Goal: Information Seeking & Learning: Learn about a topic

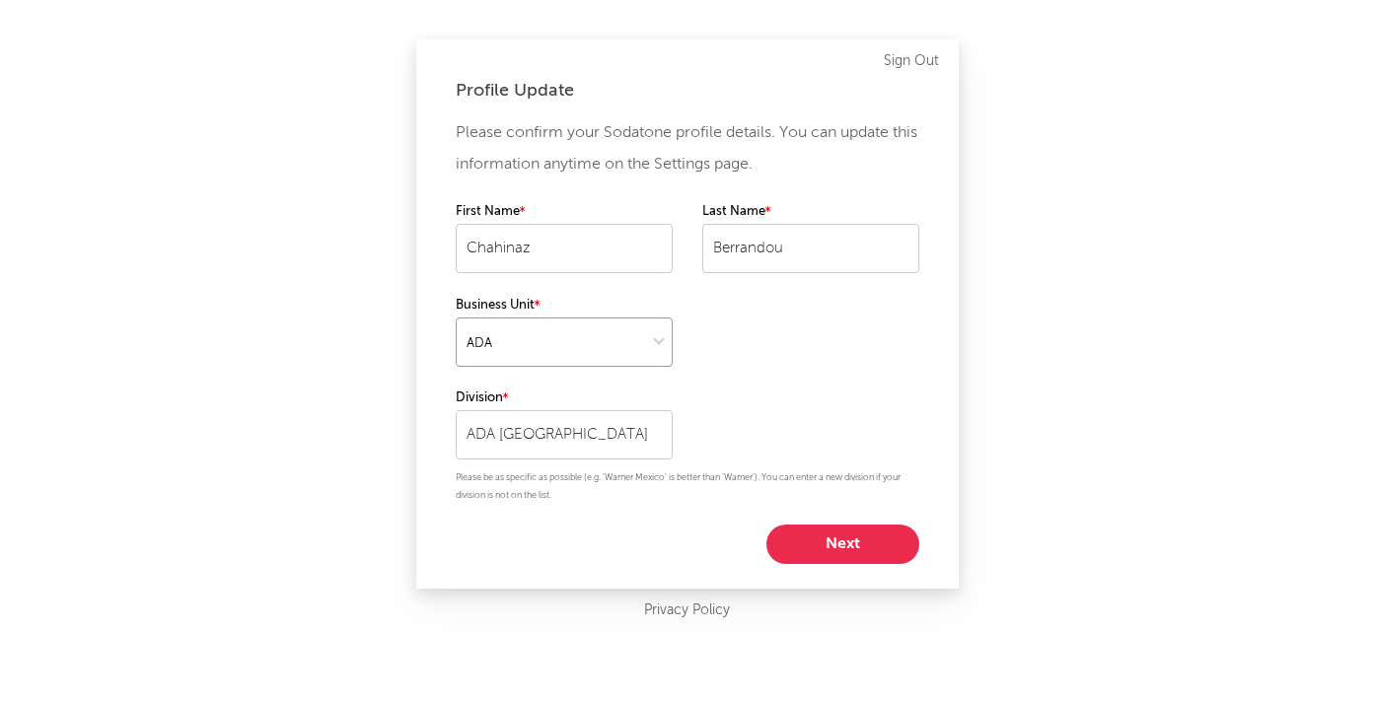
click at [658, 340] on select at bounding box center [564, 342] width 217 height 49
click at [629, 346] on select at bounding box center [564, 342] width 217 height 49
click at [821, 523] on div "Please confirm your Sodatone profile details. You can update this information a…" at bounding box center [688, 340] width 464 height 447
click at [822, 549] on button "Next" at bounding box center [843, 544] width 153 height 39
select select "marketing"
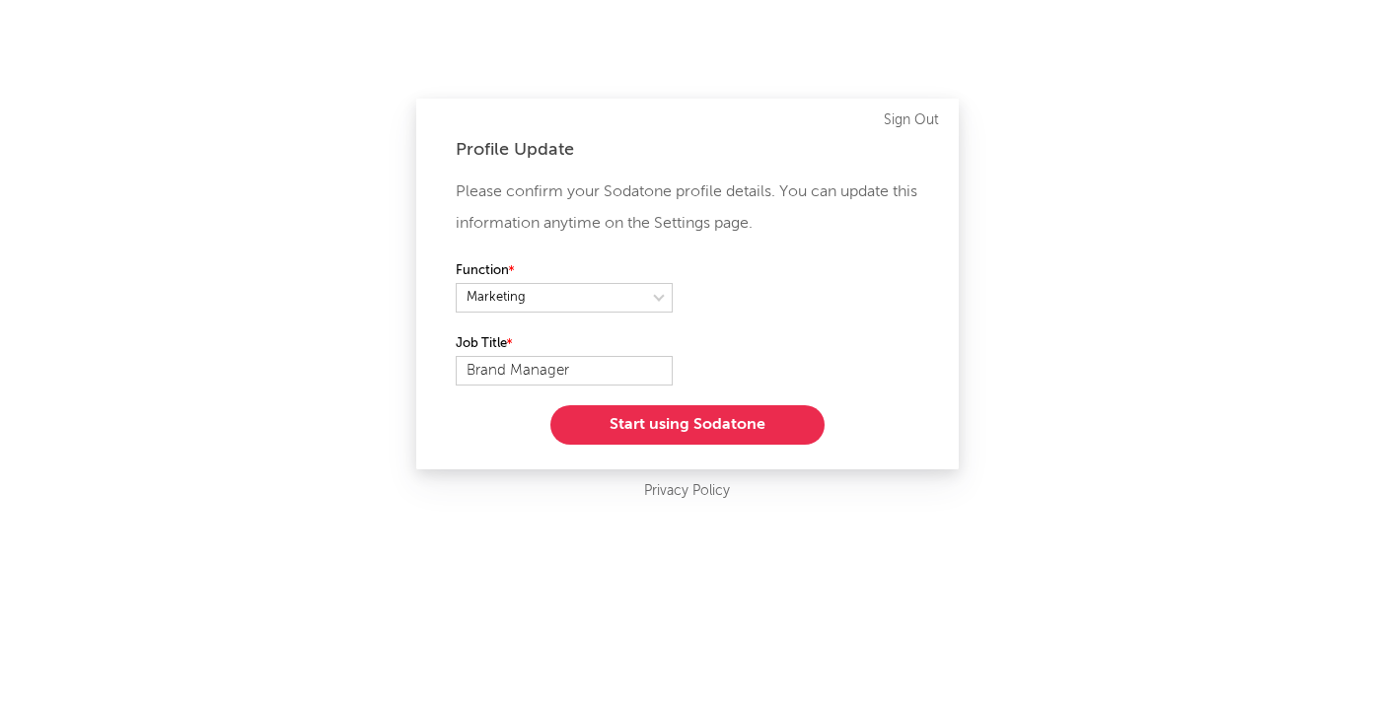
click at [678, 408] on button "Start using Sodatone" at bounding box center [687, 424] width 274 height 39
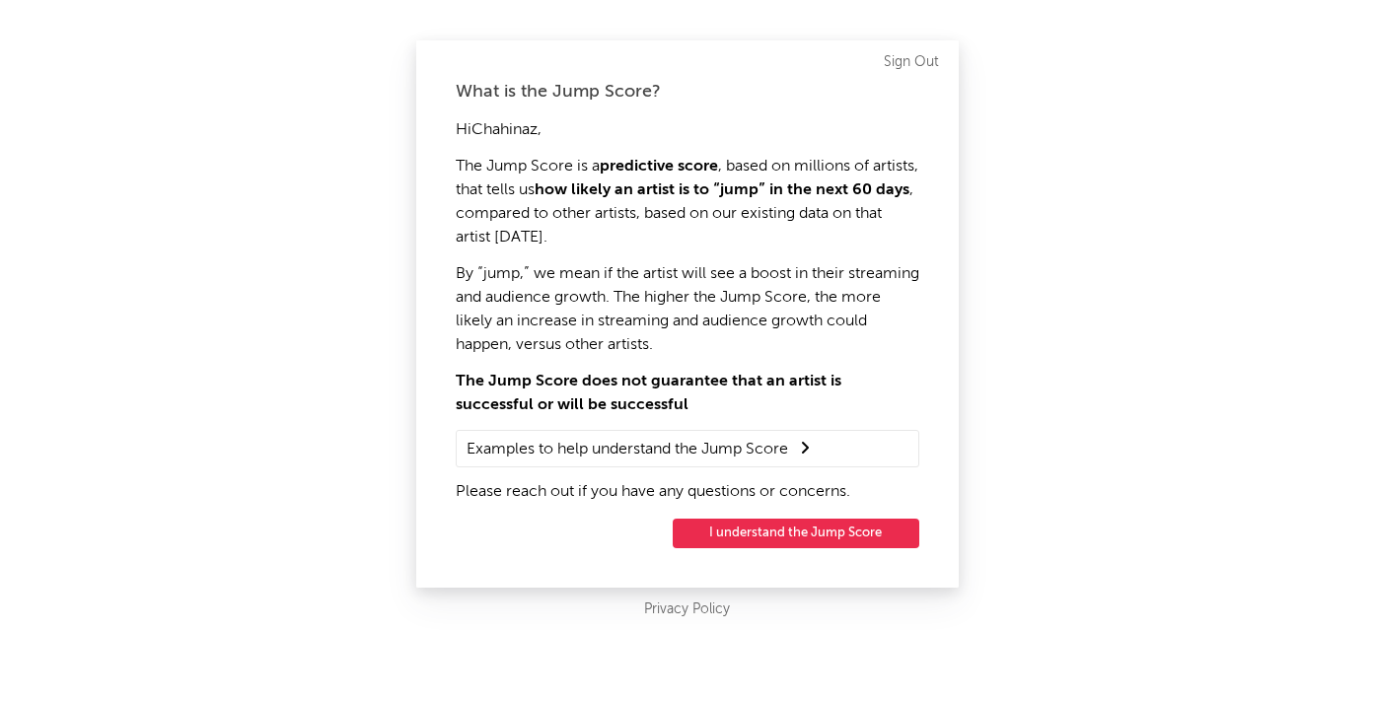
click at [758, 535] on button "I understand the Jump Score" at bounding box center [796, 534] width 247 height 30
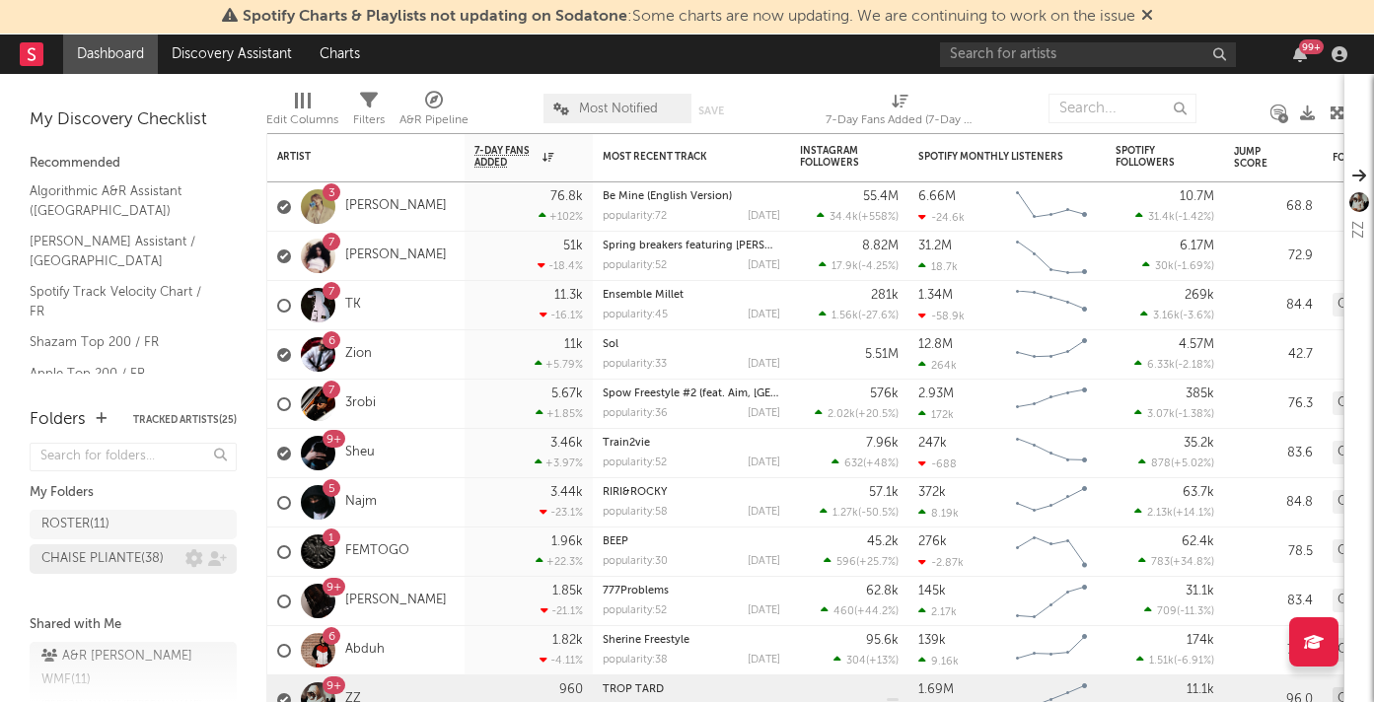
click at [77, 567] on div "CHAISE PLIANTE ( 38 )" at bounding box center [102, 560] width 122 height 24
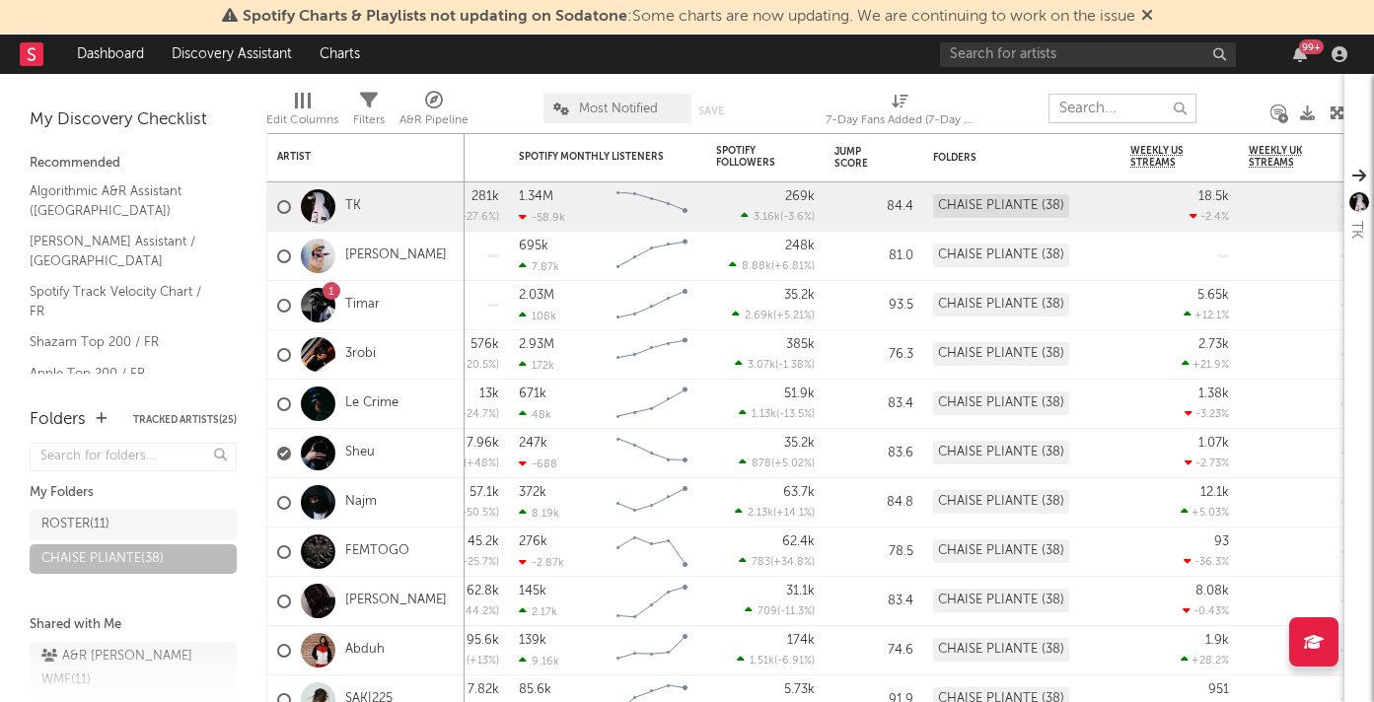
click at [1080, 103] on input "text" at bounding box center [1123, 109] width 148 height 30
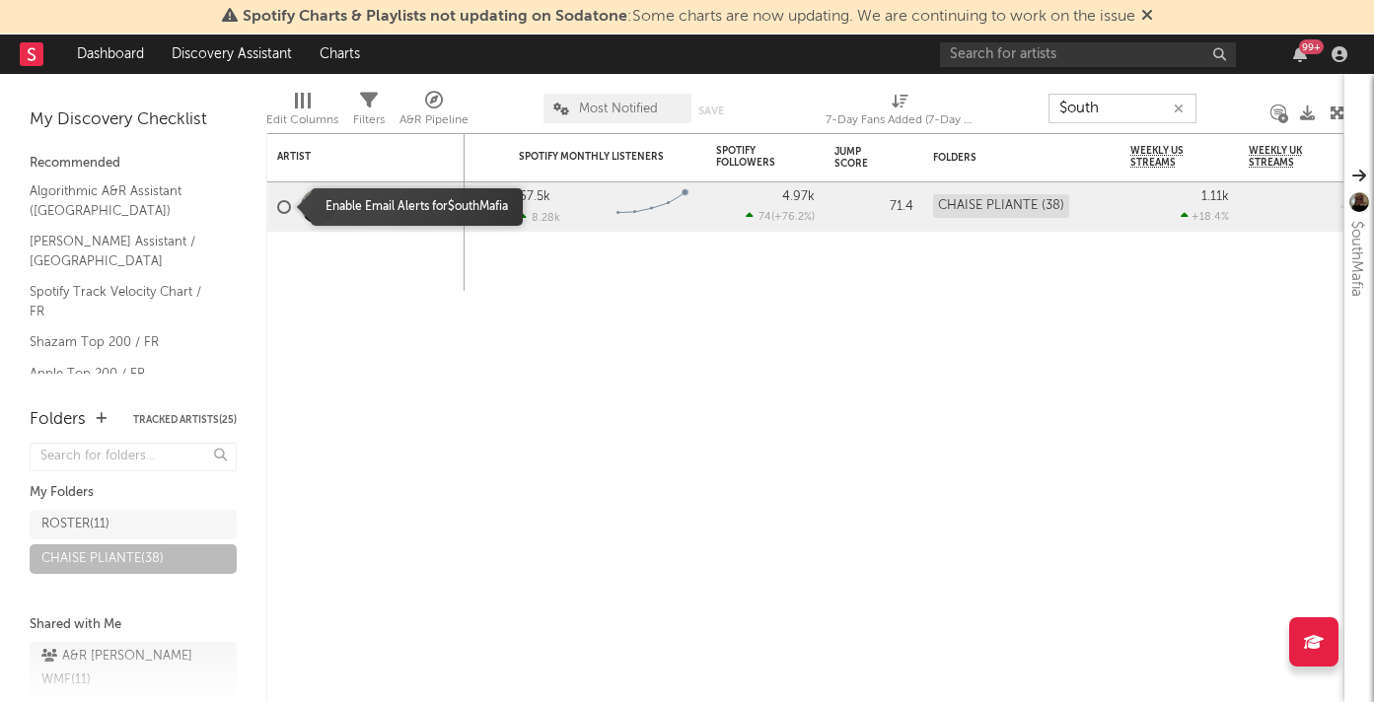
type input "$outh"
click at [282, 211] on div at bounding box center [284, 207] width 14 height 14
click at [277, 211] on input "checkbox" at bounding box center [277, 207] width 0 height 18
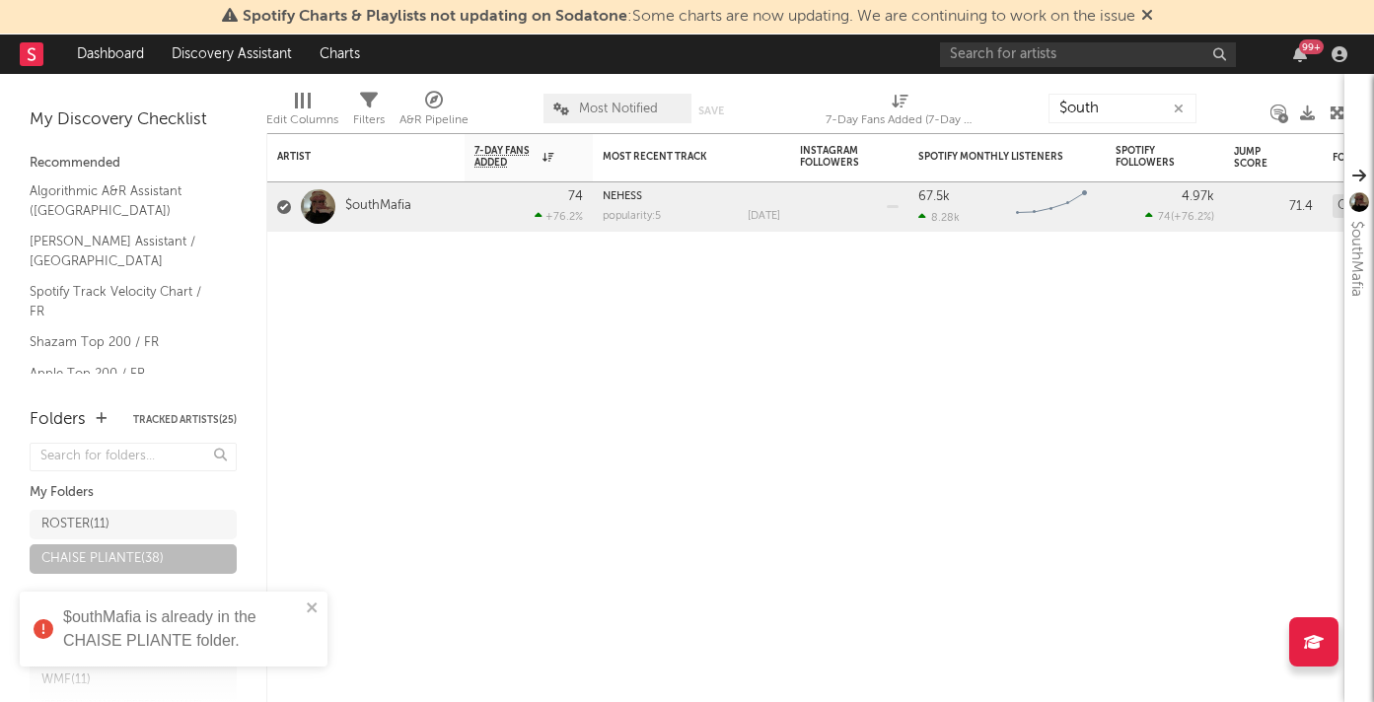
click at [310, 598] on div "$outhMafia is already in the CHAISE PLIANTE folder." at bounding box center [174, 629] width 308 height 75
click at [175, 575] on span "CHAISE PLIANTE ( 38 )" at bounding box center [133, 562] width 207 height 35
click at [175, 573] on link "CHAISE PLIANTE ( 38 )" at bounding box center [133, 560] width 207 height 30
click at [152, 561] on div "CHAISE PLIANTE ( 38 )" at bounding box center [133, 560] width 207 height 30
click at [1191, 106] on input "$outh" at bounding box center [1123, 109] width 148 height 30
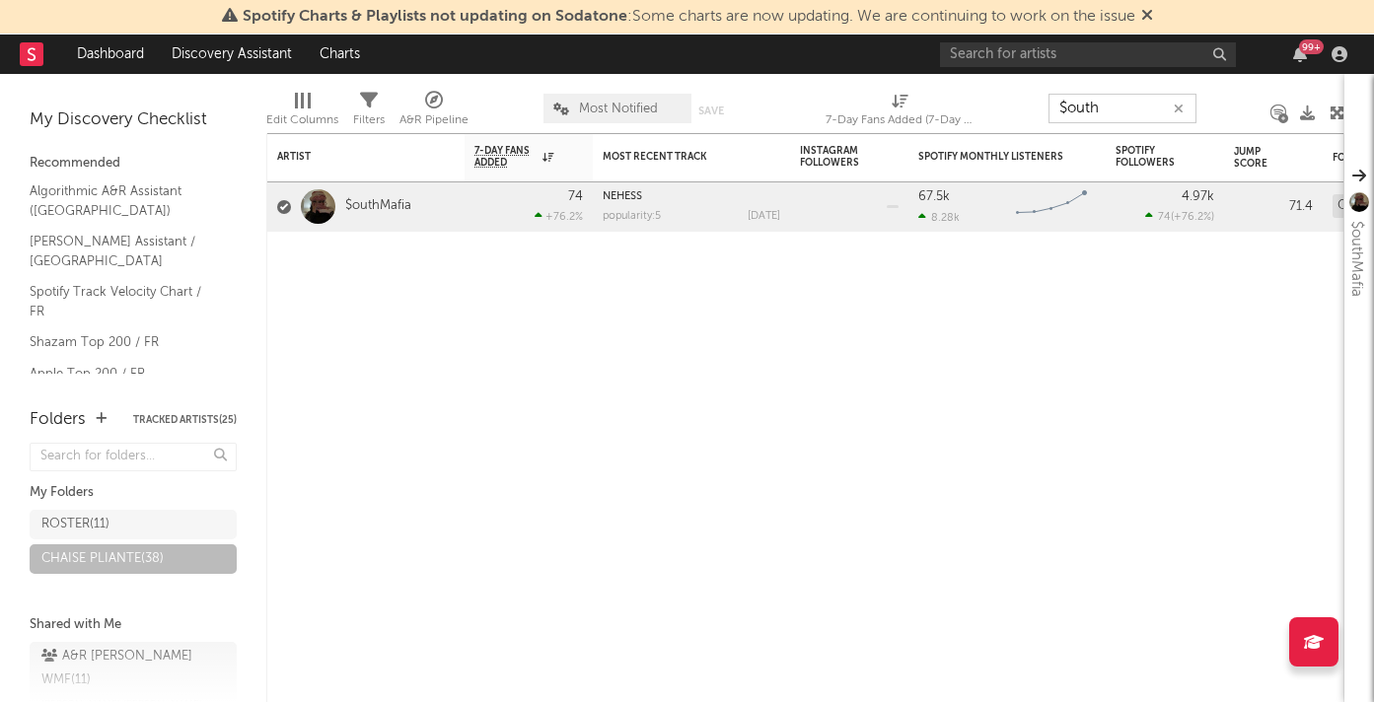
click at [1191, 106] on input "$outh" at bounding box center [1123, 109] width 148 height 30
click at [1180, 107] on icon "button" at bounding box center [1179, 109] width 10 height 13
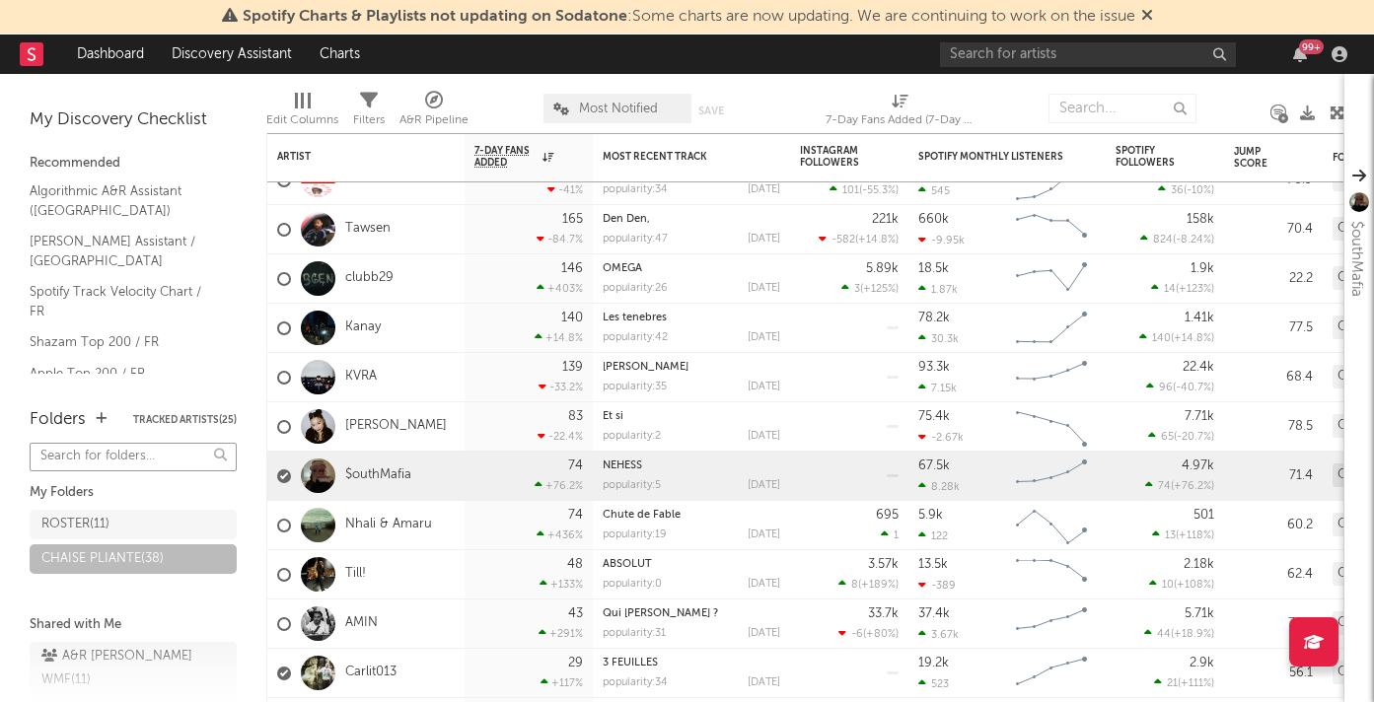
click at [160, 454] on input "text" at bounding box center [133, 457] width 207 height 29
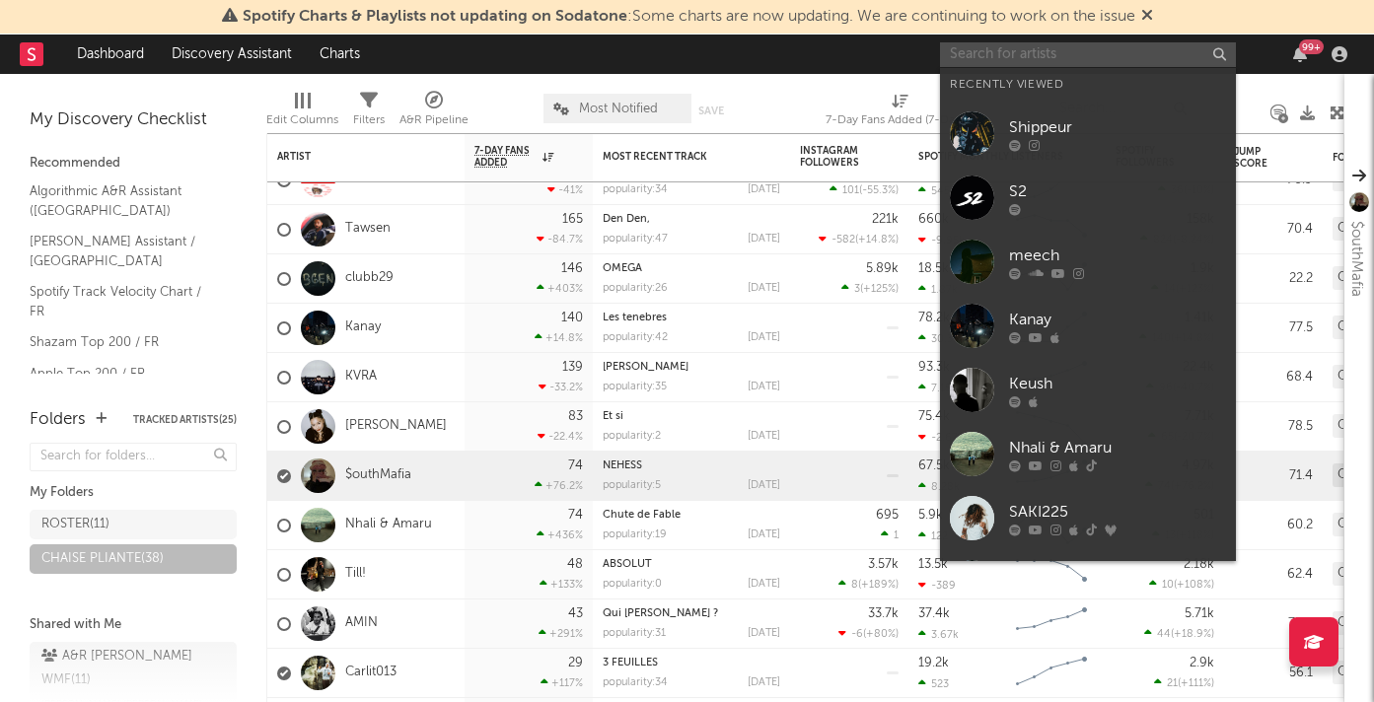
click at [1009, 44] on input "text" at bounding box center [1088, 54] width 296 height 25
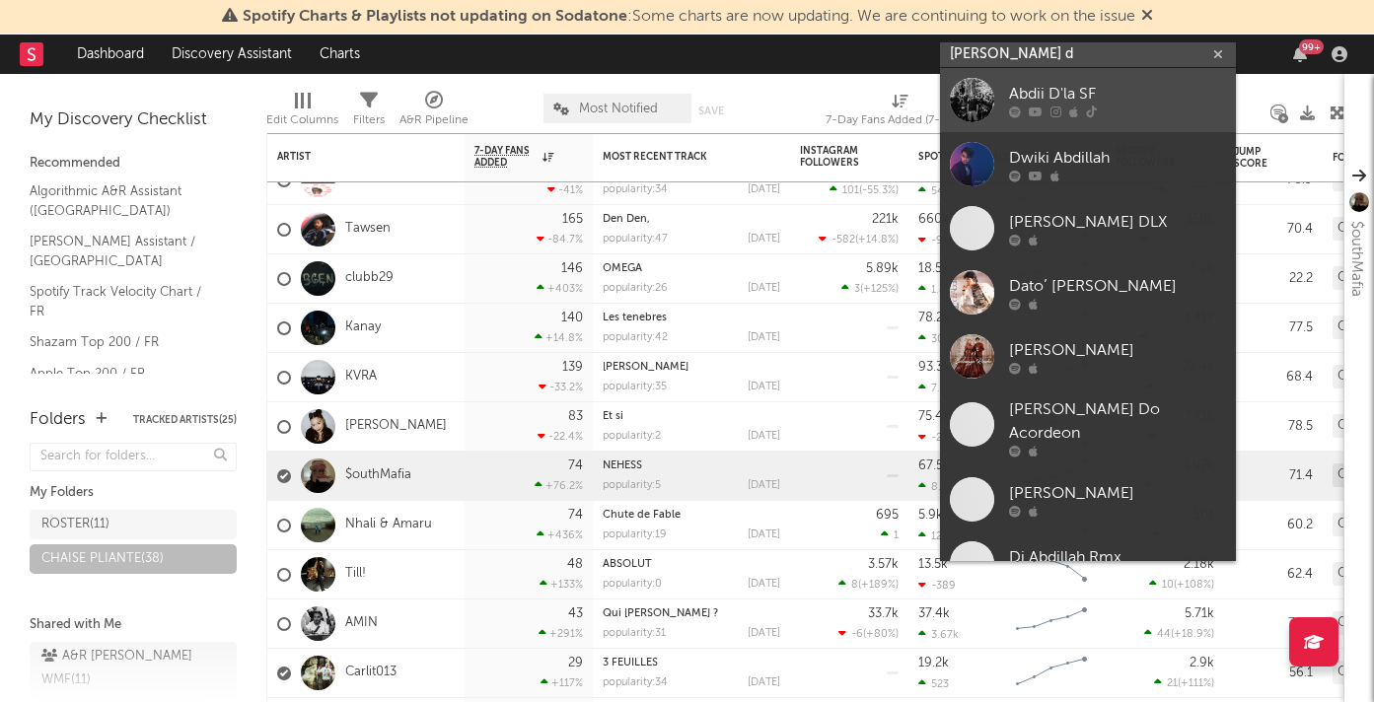
type input "Abdi d"
click at [1080, 110] on div at bounding box center [1117, 112] width 217 height 12
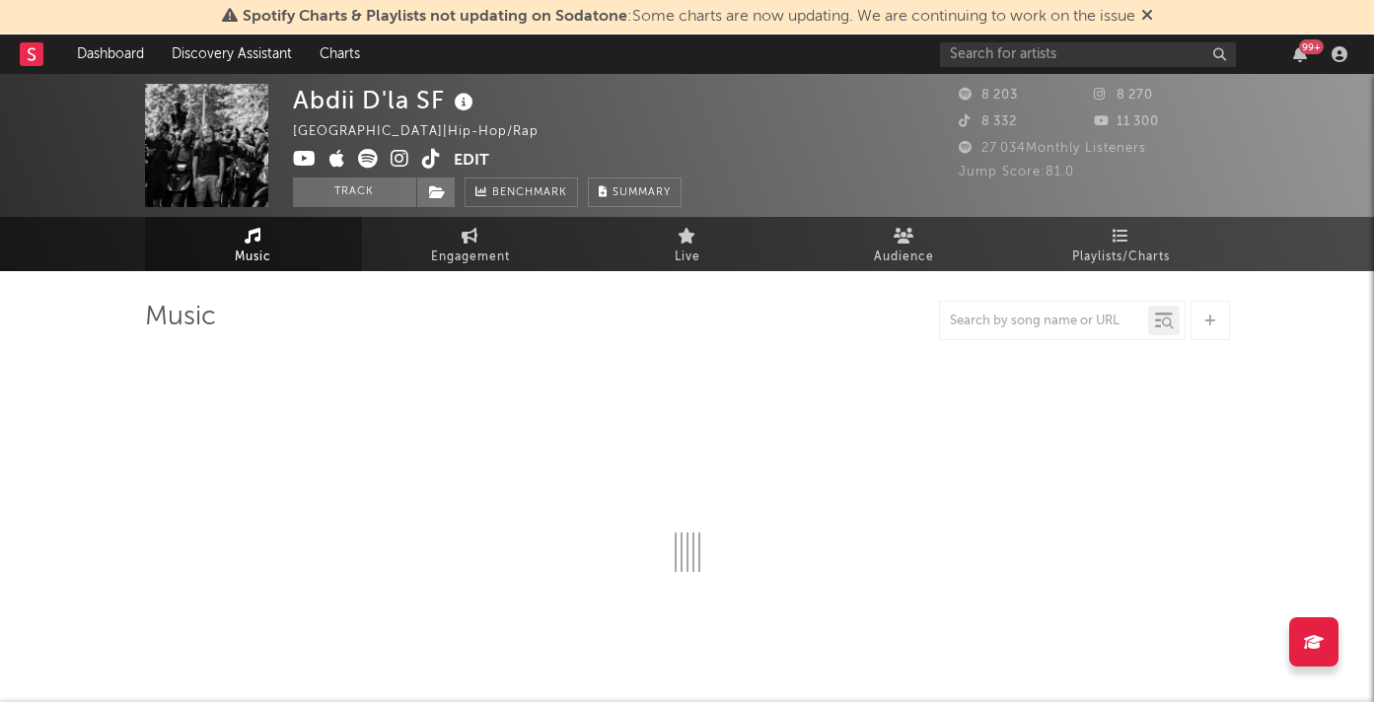
select select "6m"
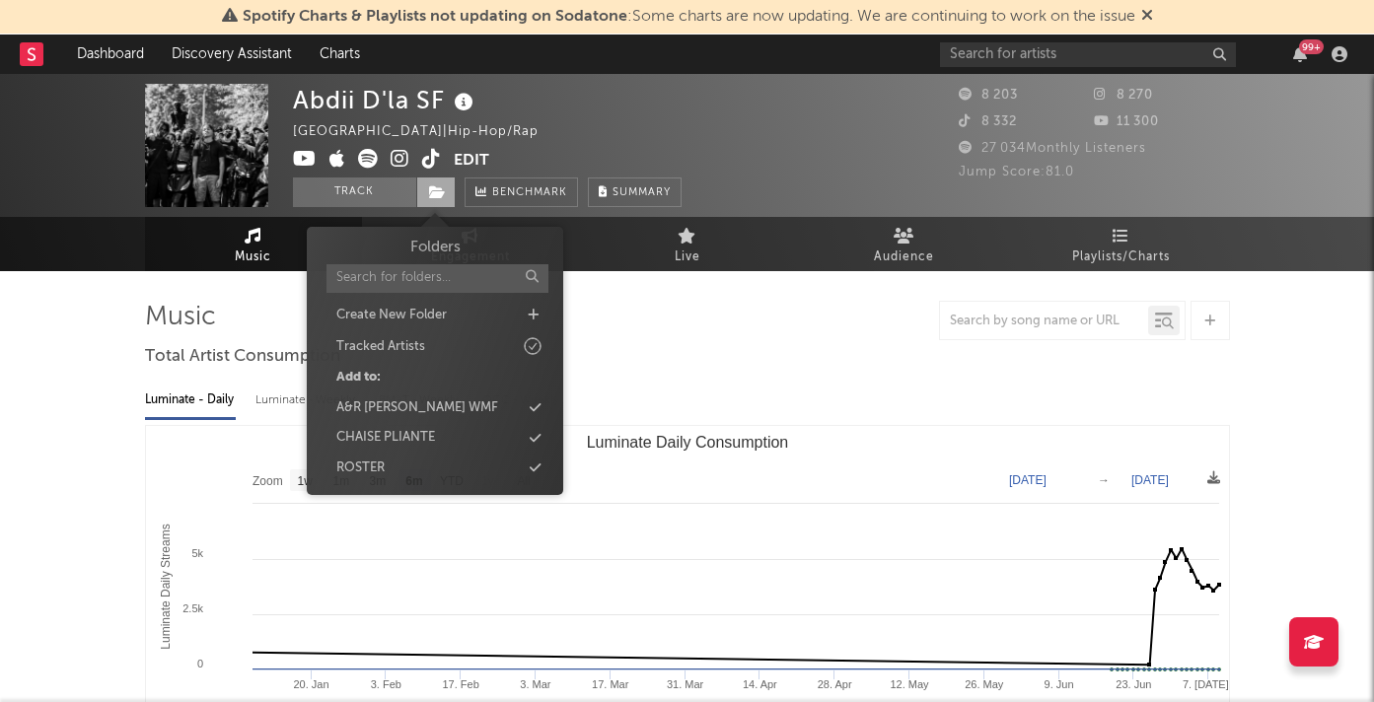
click at [434, 204] on span at bounding box center [435, 193] width 39 height 30
click at [406, 434] on div "CHAISE PLIANTE" at bounding box center [385, 438] width 99 height 20
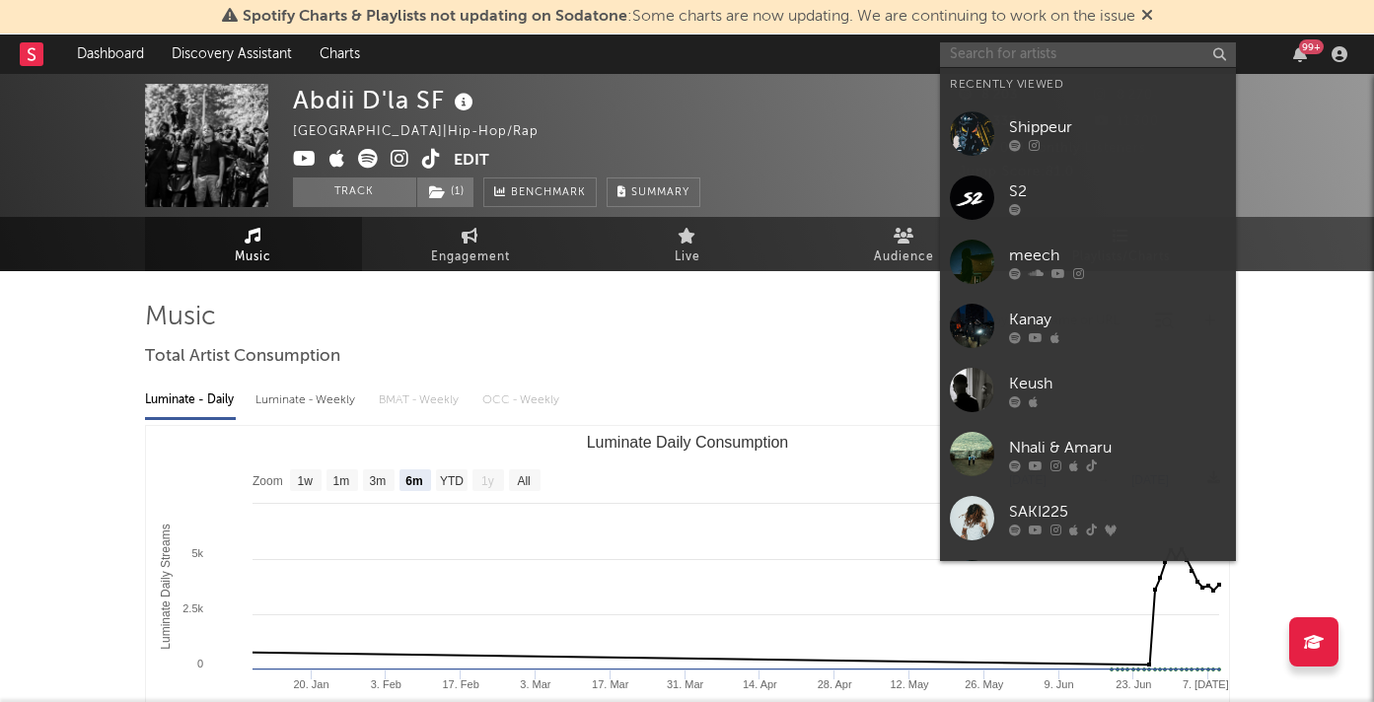
click at [1066, 64] on input "text" at bounding box center [1088, 54] width 296 height 25
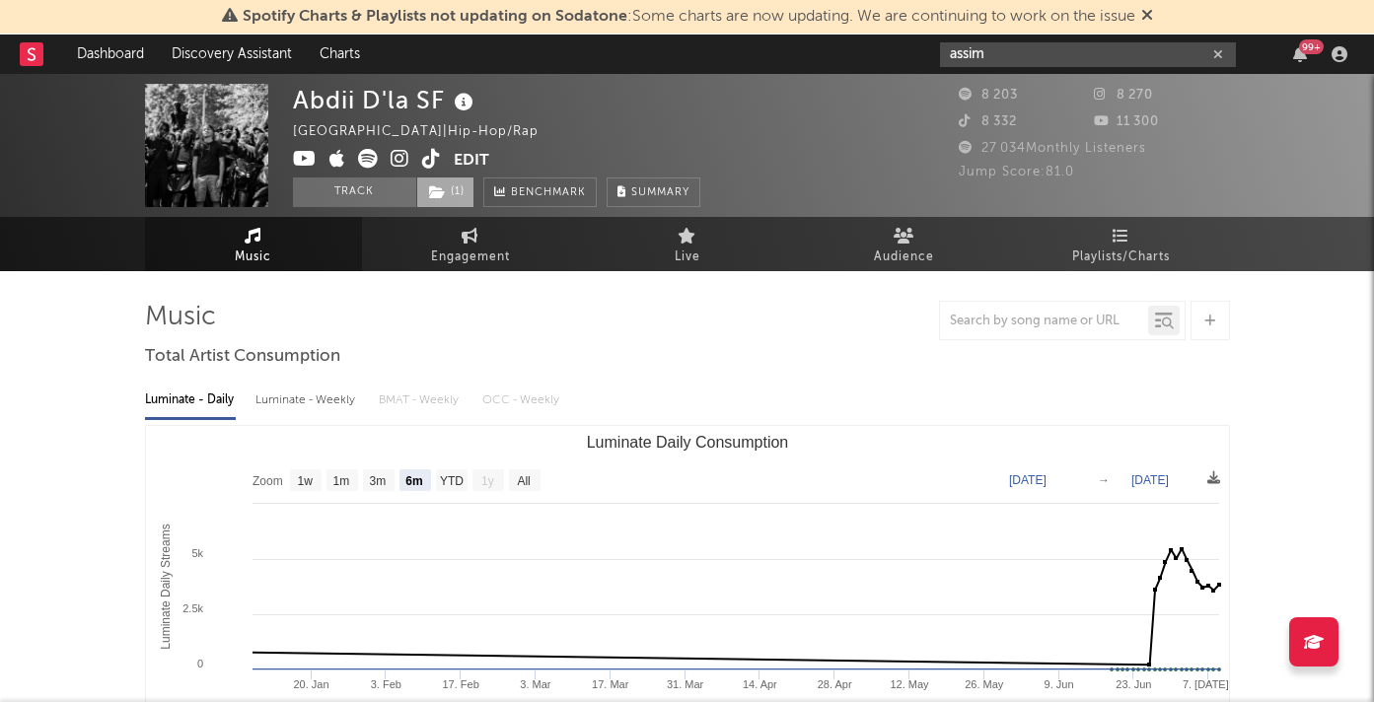
type input "assim"
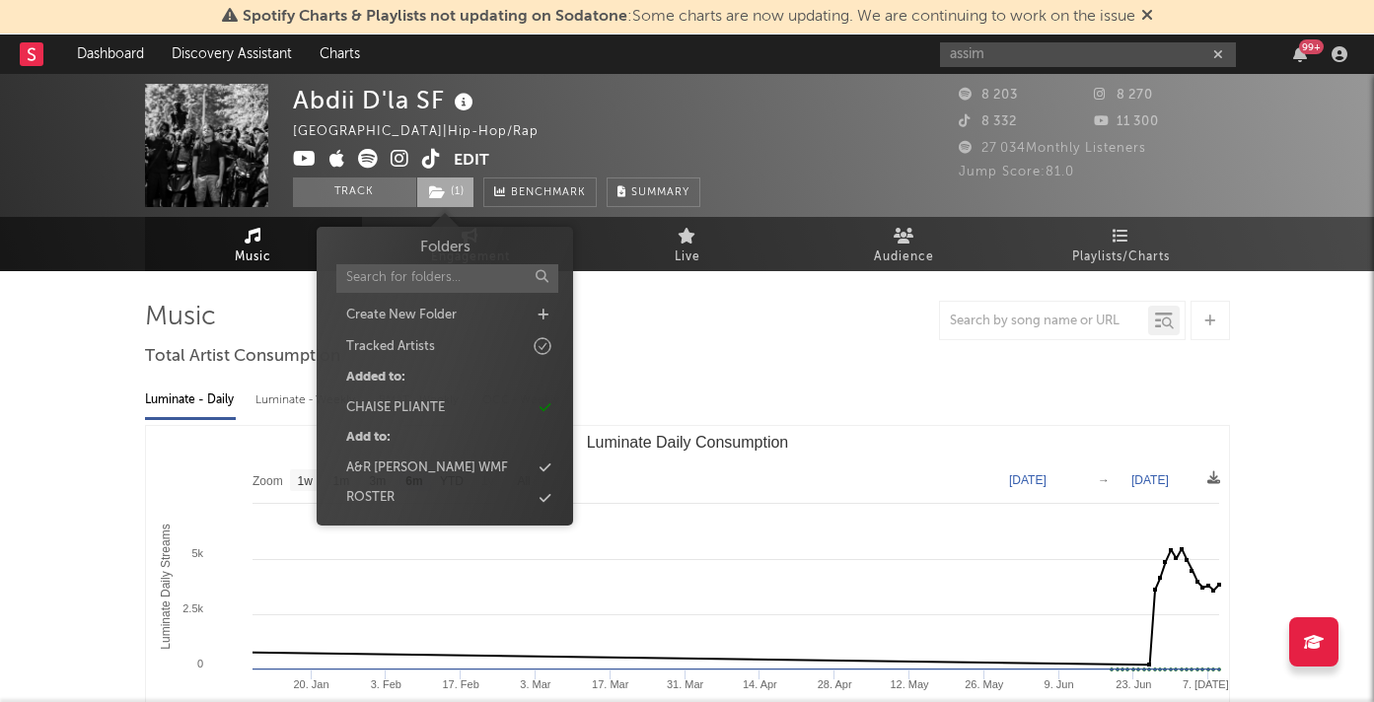
click at [444, 185] on icon at bounding box center [437, 192] width 17 height 14
click at [1120, 58] on input "assim" at bounding box center [1088, 54] width 296 height 25
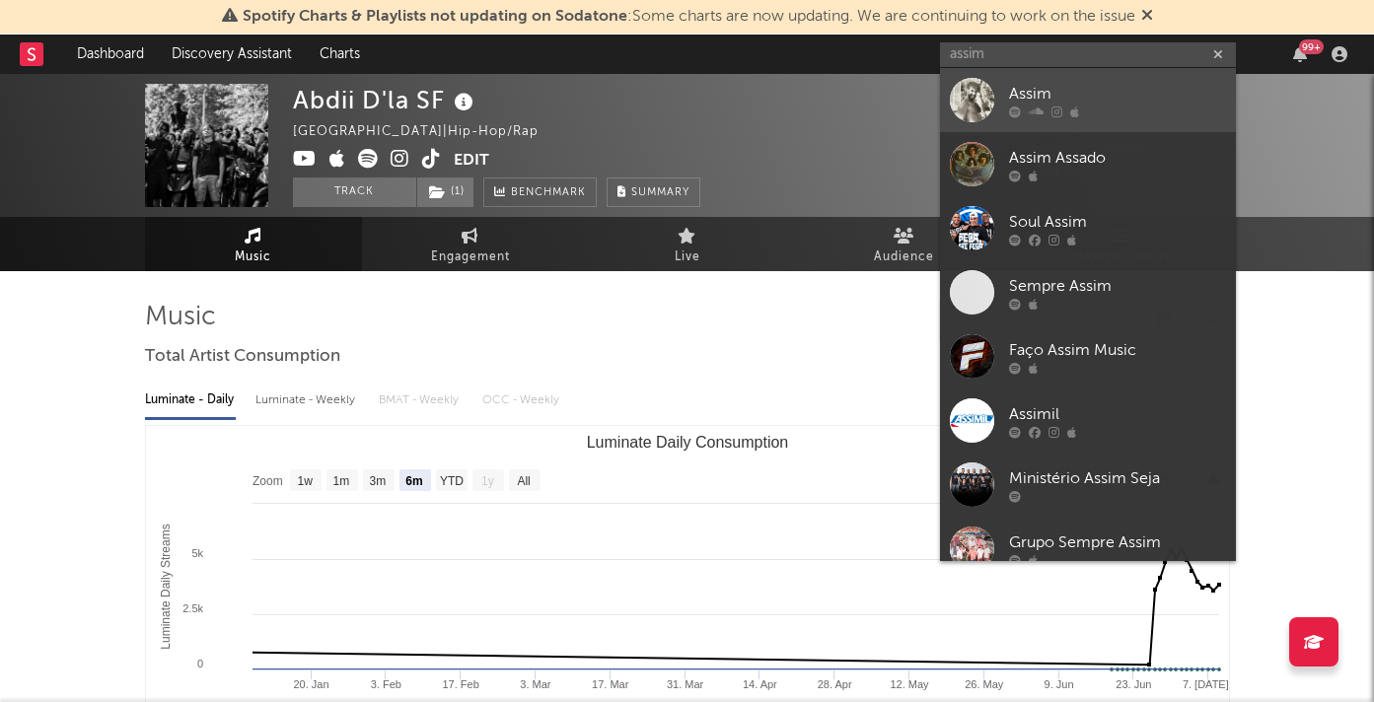
click at [1078, 99] on div "Assim" at bounding box center [1117, 94] width 217 height 24
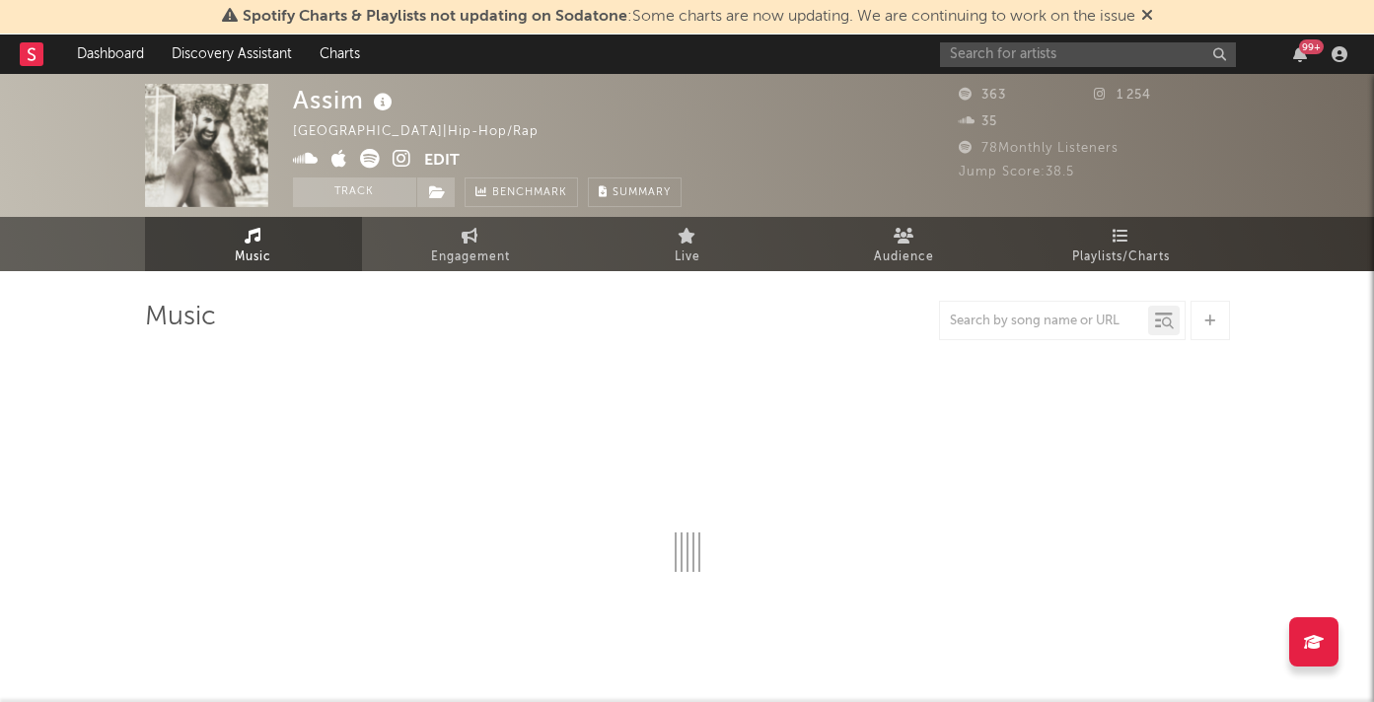
select select "6m"
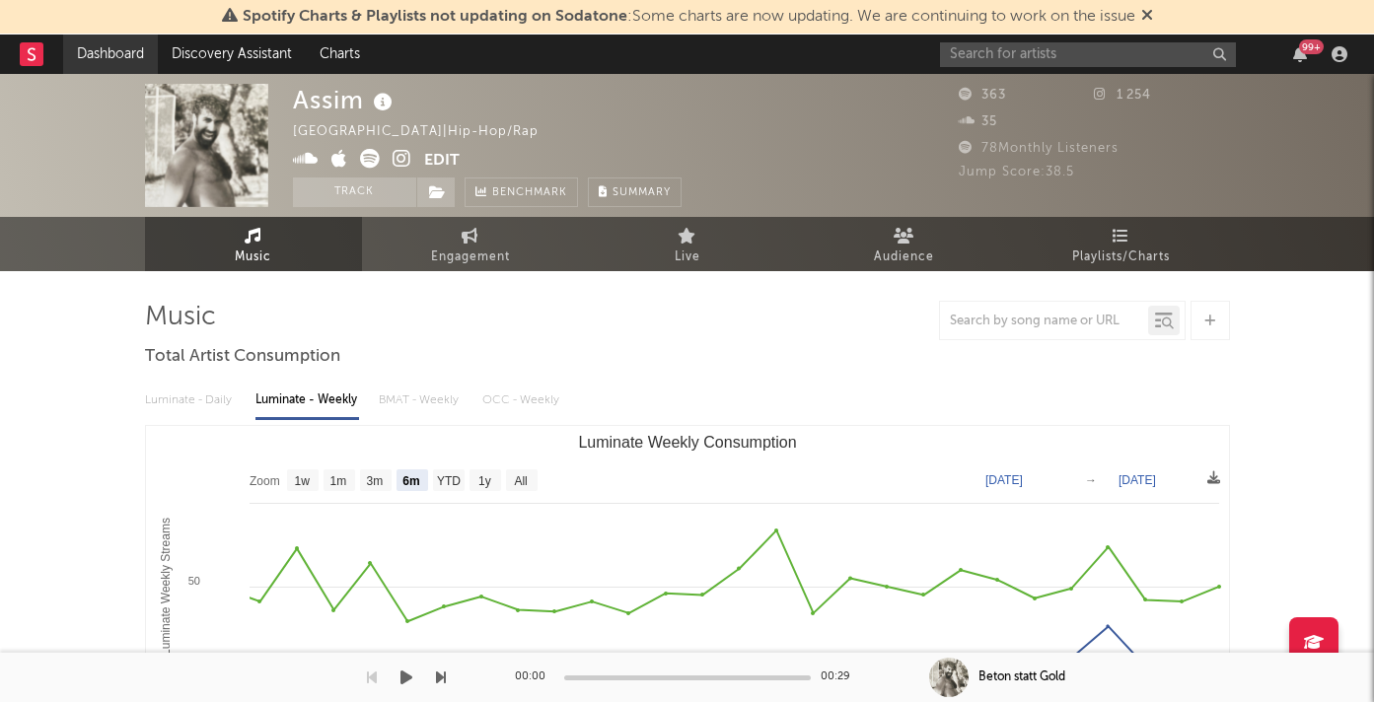
click at [112, 53] on link "Dashboard" at bounding box center [110, 54] width 95 height 39
